Goal: Transaction & Acquisition: Book appointment/travel/reservation

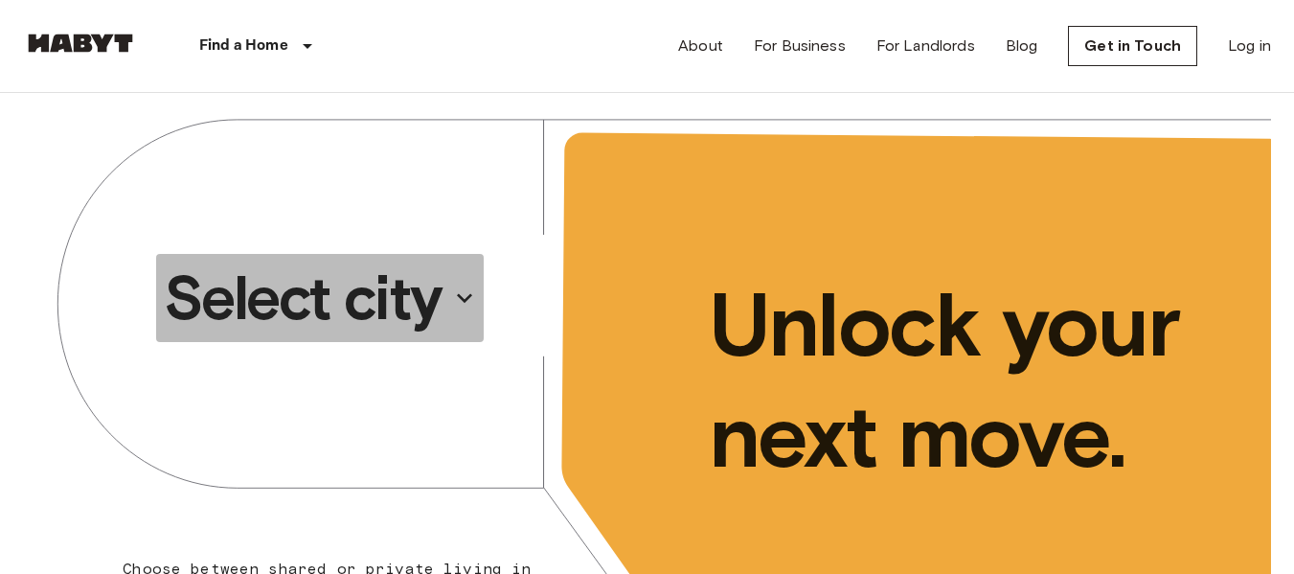
click at [391, 305] on p "Select city" at bounding box center [303, 298] width 278 height 77
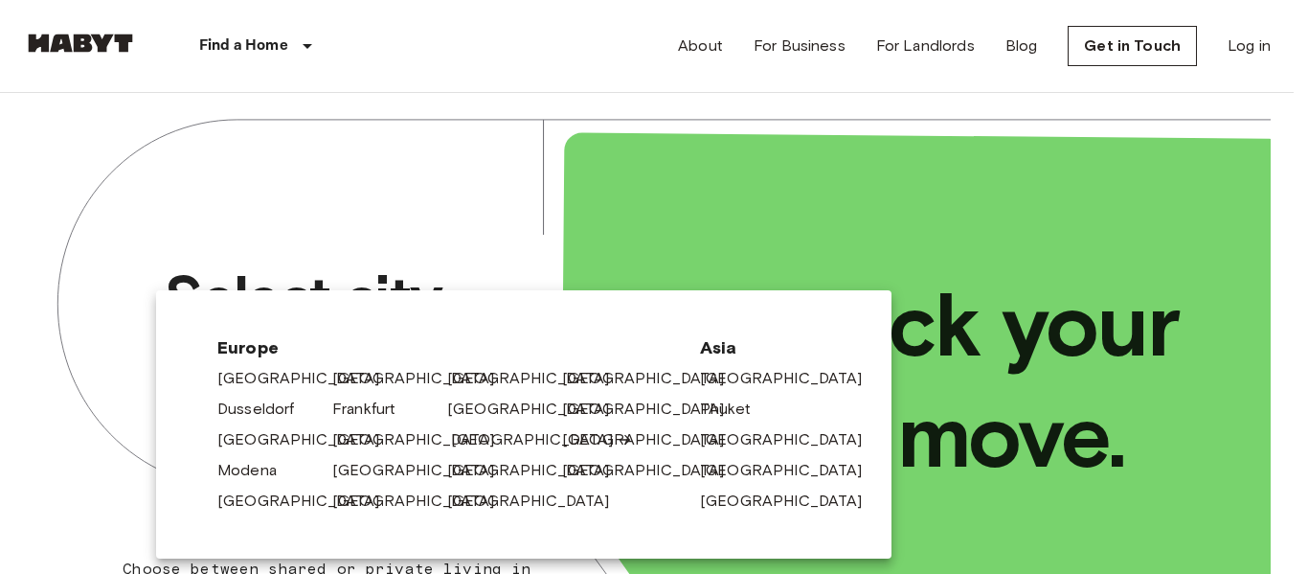
click at [488, 435] on link "[GEOGRAPHIC_DATA]" at bounding box center [542, 439] width 182 height 23
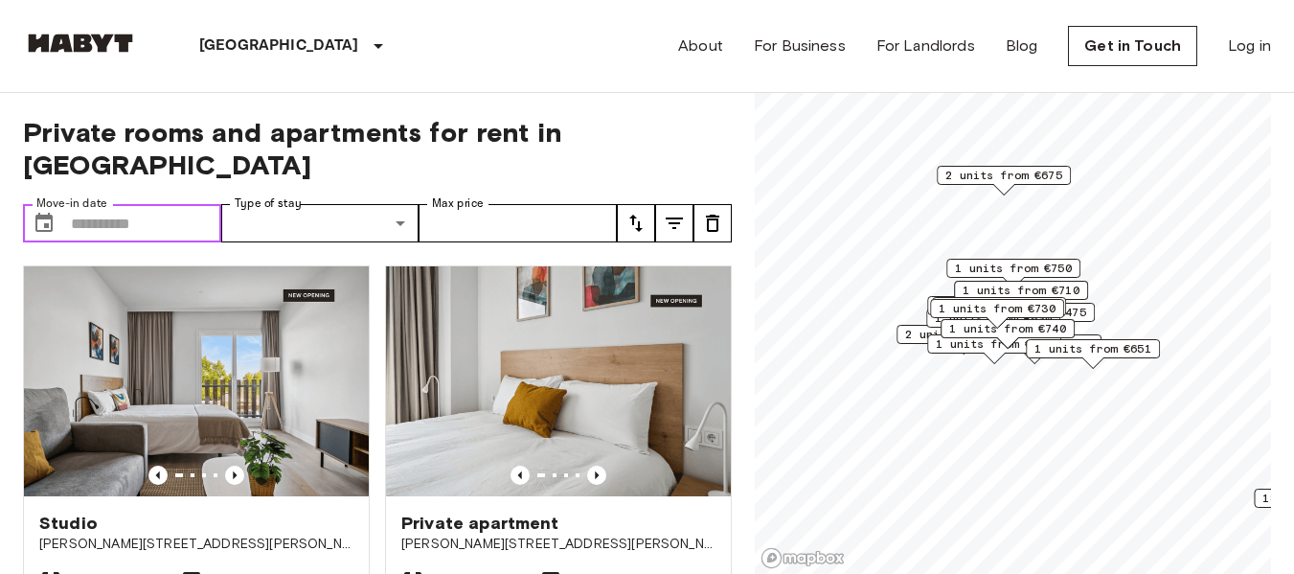
click at [103, 204] on input "Move-in date" at bounding box center [146, 223] width 150 height 38
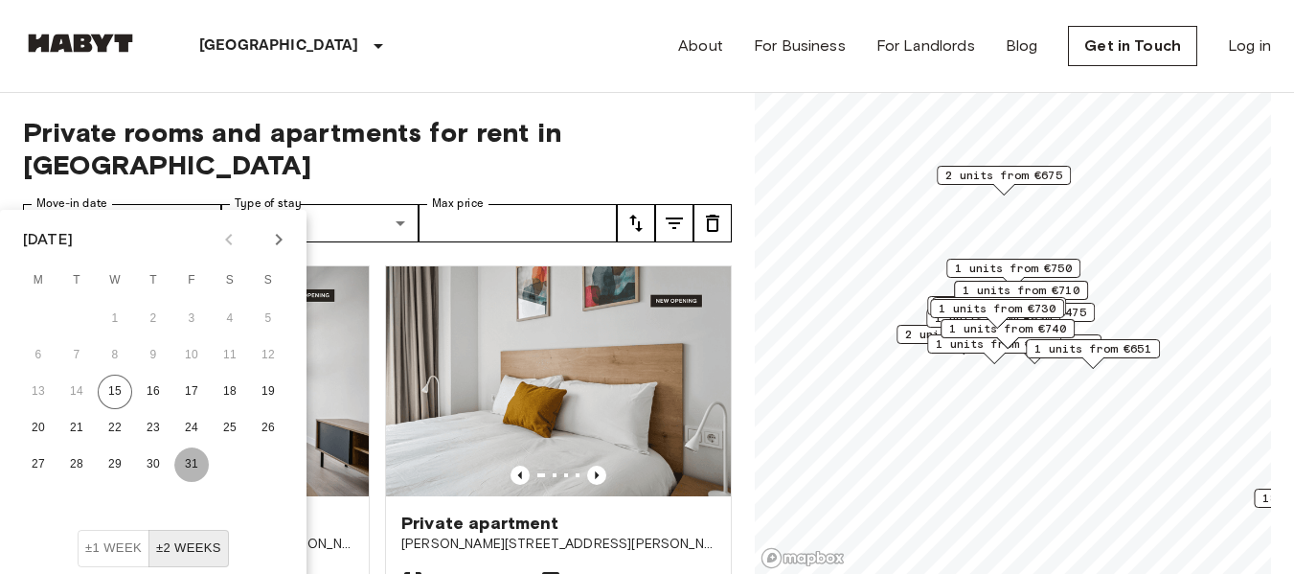
click at [190, 463] on button "31" at bounding box center [191, 464] width 34 height 34
type input "**********"
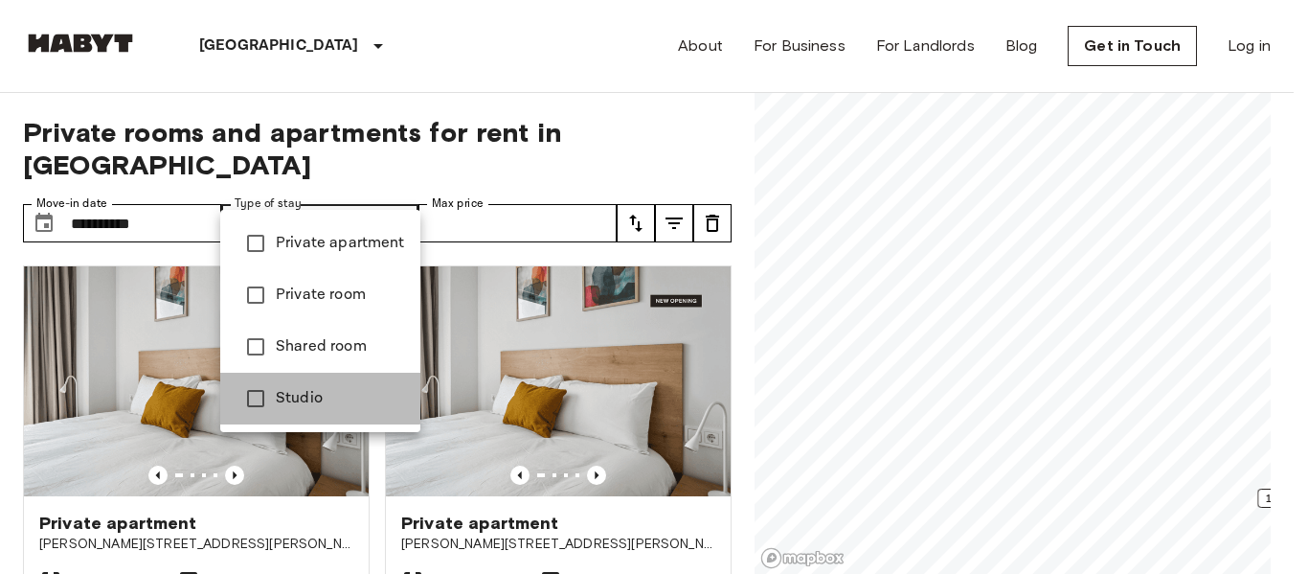
click at [285, 394] on span "Studio" at bounding box center [340, 398] width 129 height 23
type input "******"
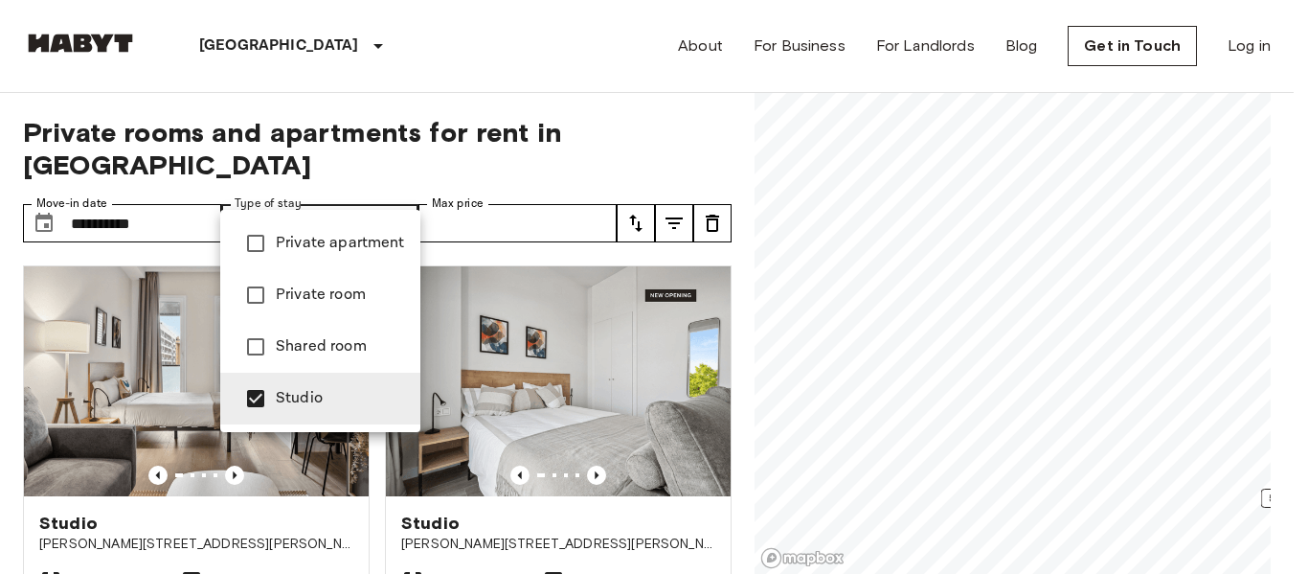
click at [575, 198] on div at bounding box center [654, 287] width 1308 height 574
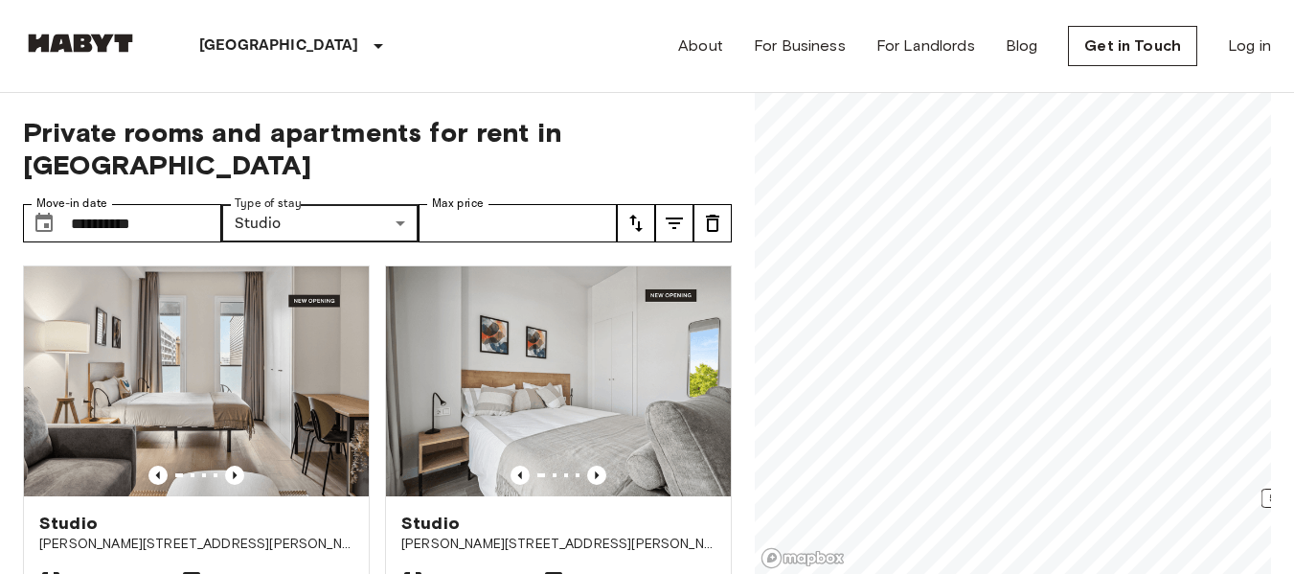
click at [628, 212] on icon "tune" at bounding box center [635, 223] width 23 height 23
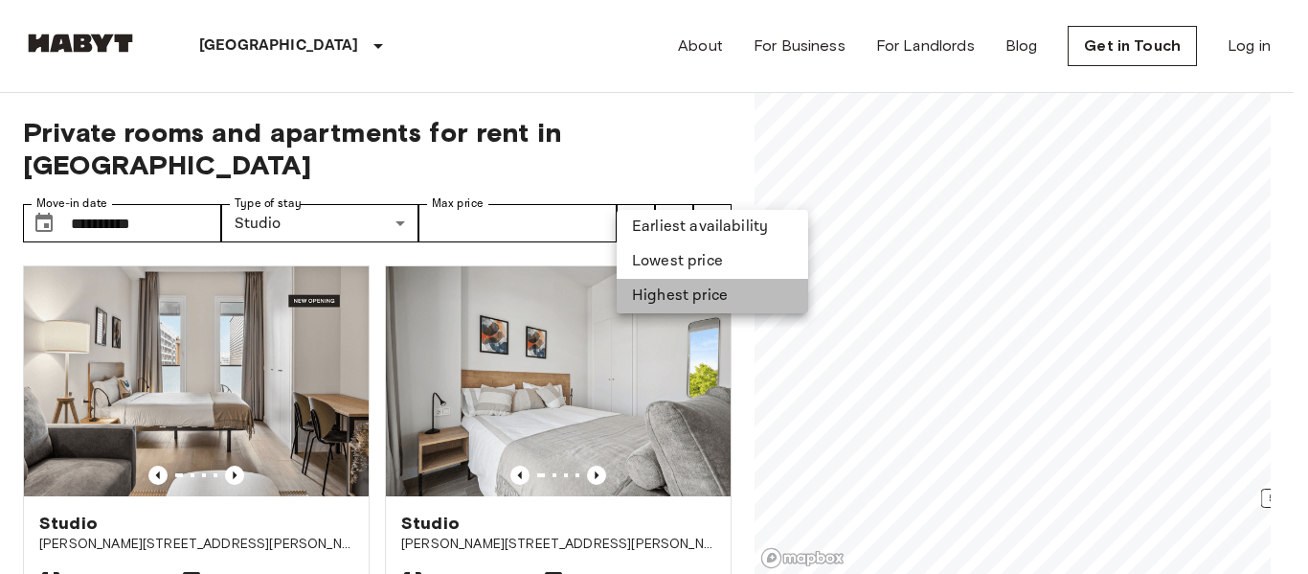
click at [646, 295] on li "Highest price" at bounding box center [713, 296] width 192 height 34
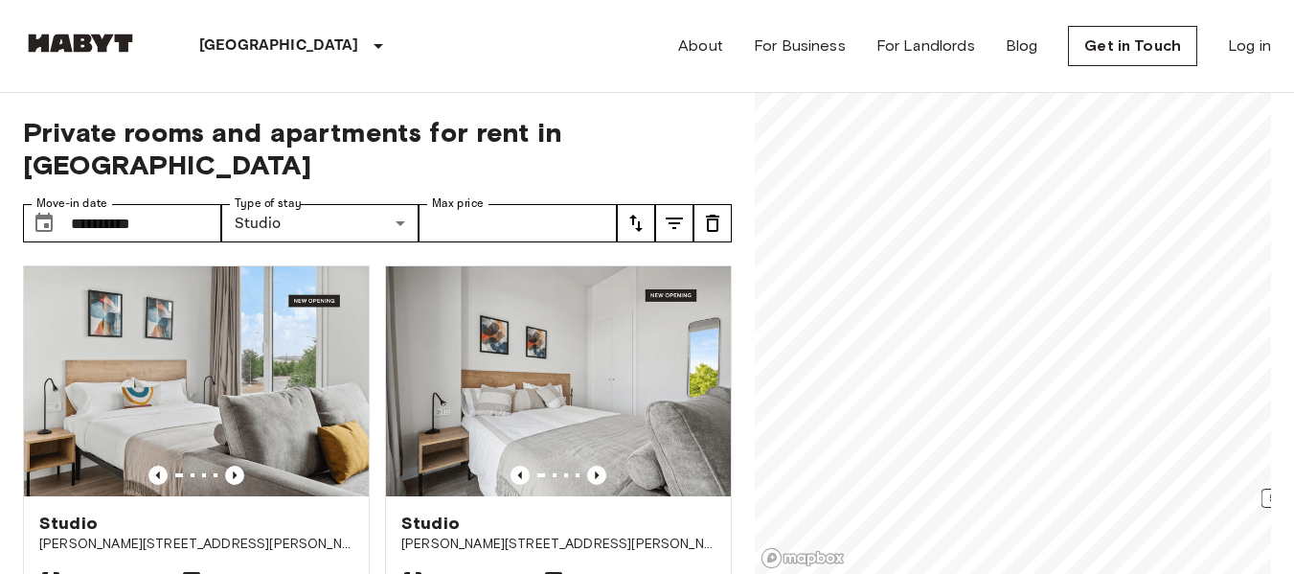
click at [640, 204] on button "tune" at bounding box center [636, 223] width 38 height 38
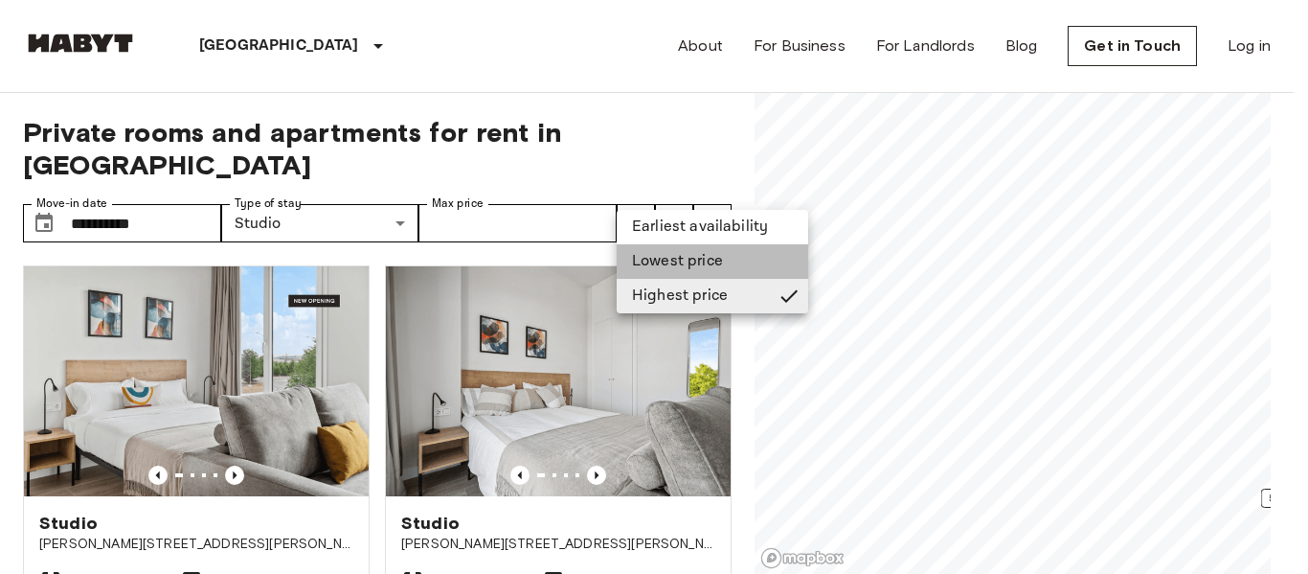
click at [664, 261] on li "Lowest price" at bounding box center [713, 261] width 192 height 34
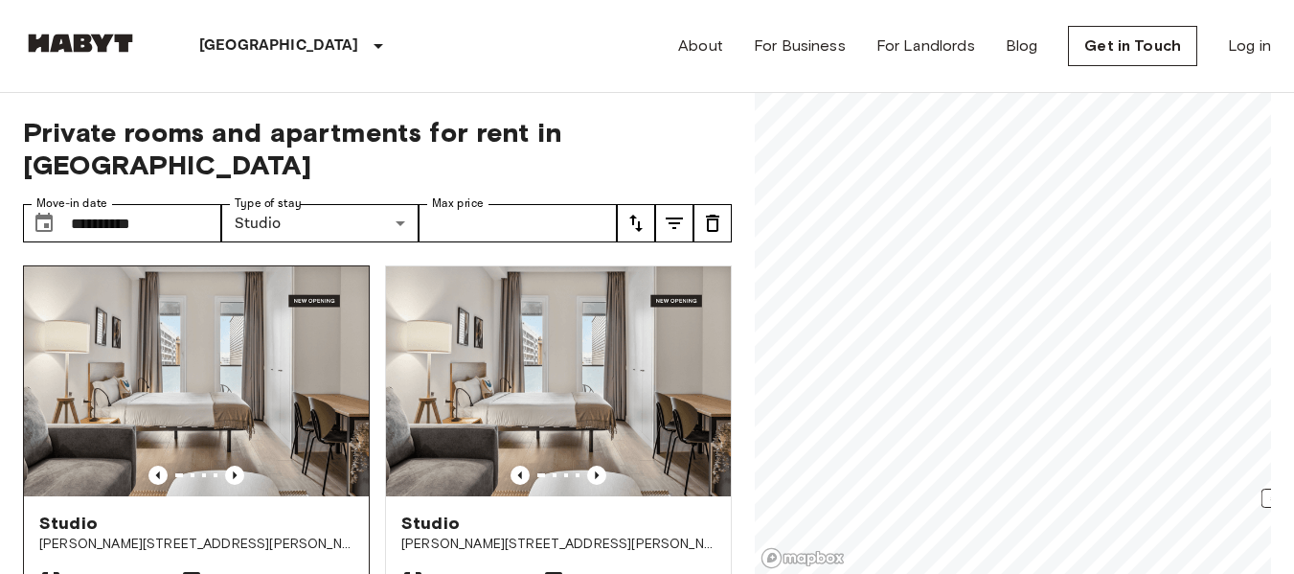
scroll to position [192, 0]
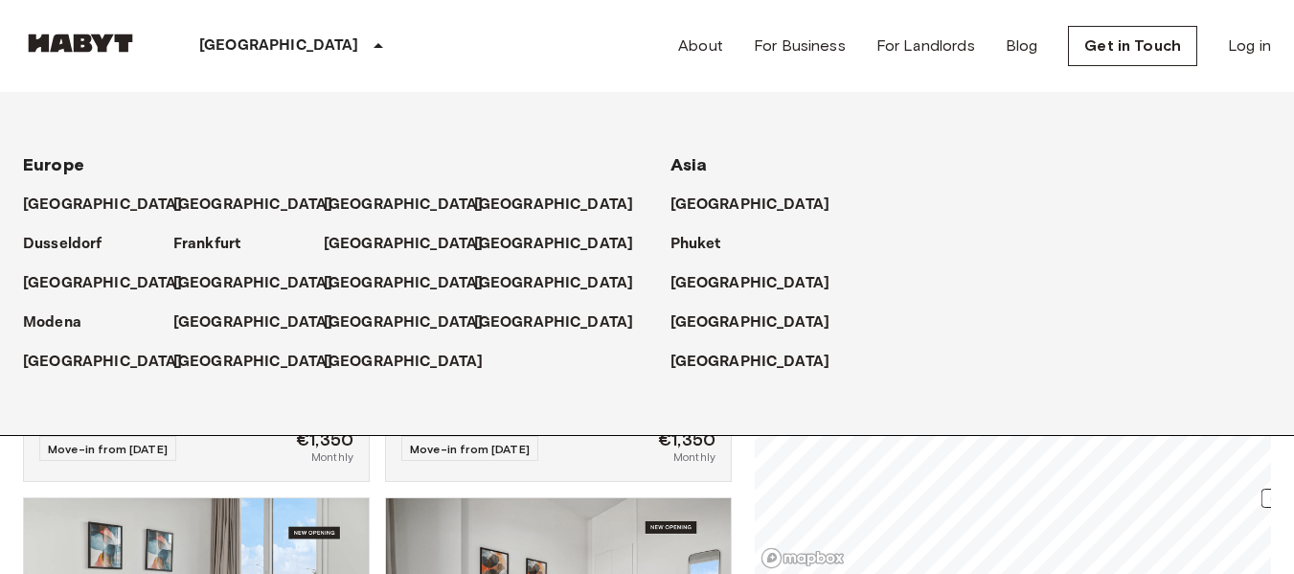
click at [230, 34] on div "[GEOGRAPHIC_DATA]" at bounding box center [294, 46] width 313 height 92
click at [885, 308] on div "[GEOGRAPHIC_DATA]" at bounding box center [970, 314] width 601 height 39
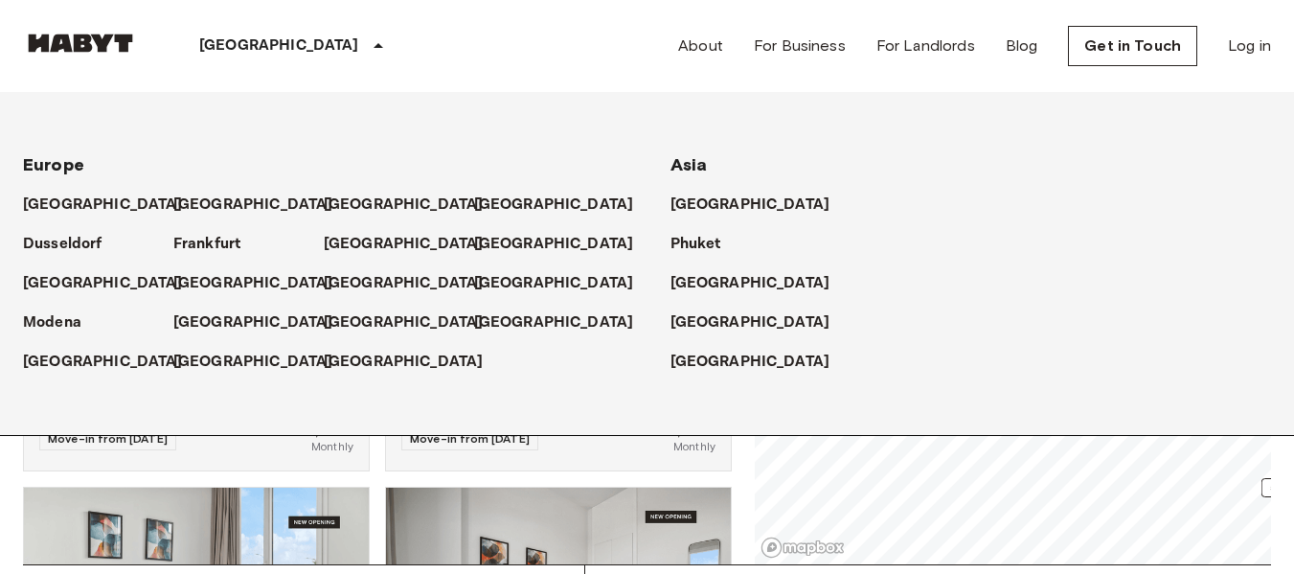
scroll to position [0, 0]
